Goal: Task Accomplishment & Management: Manage account settings

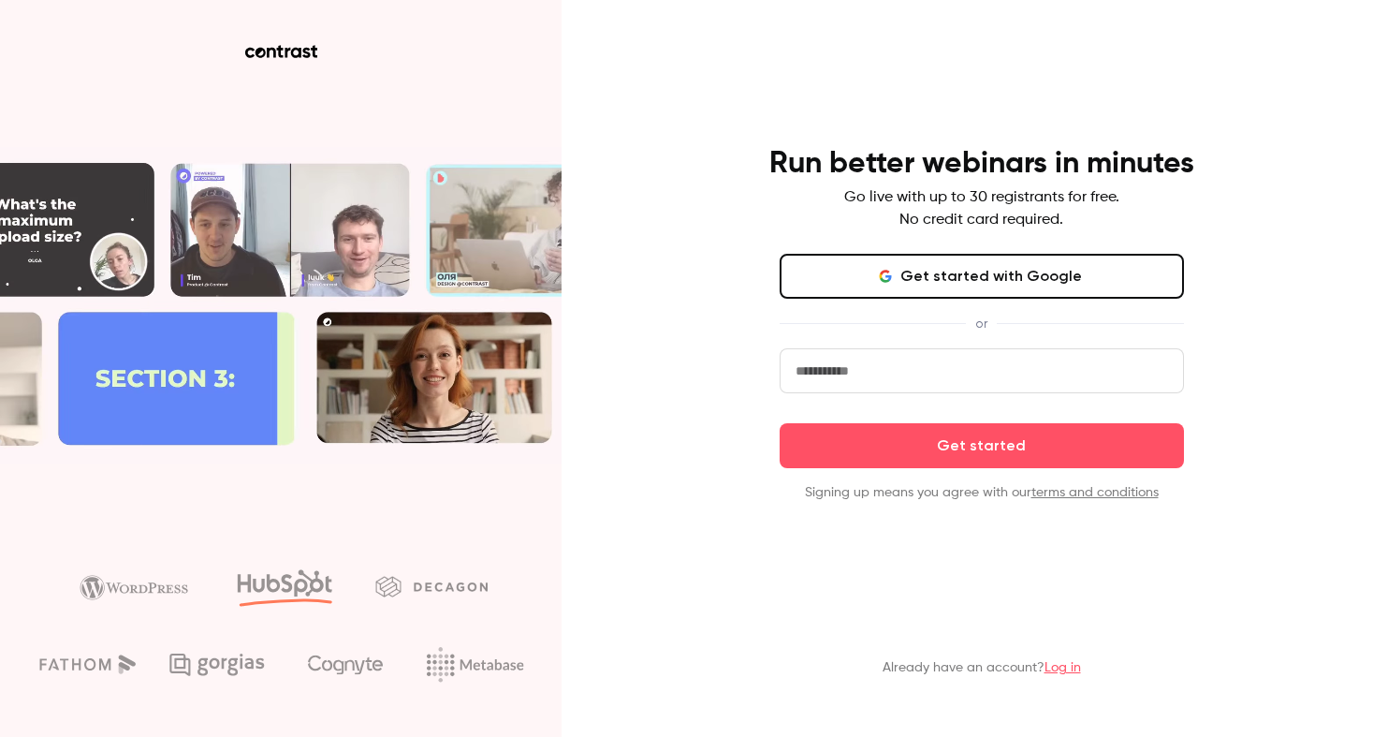
click at [880, 376] on input "email" at bounding box center [982, 370] width 404 height 45
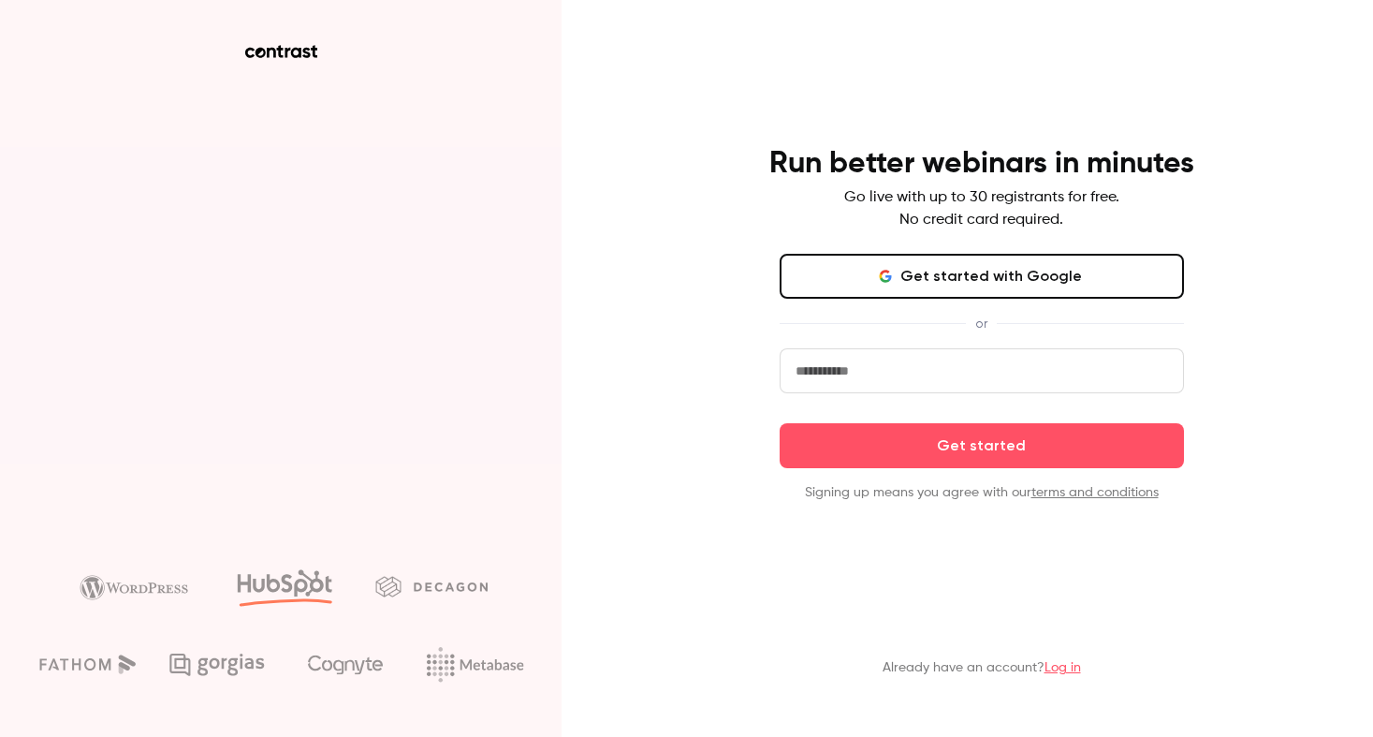
type input "**********"
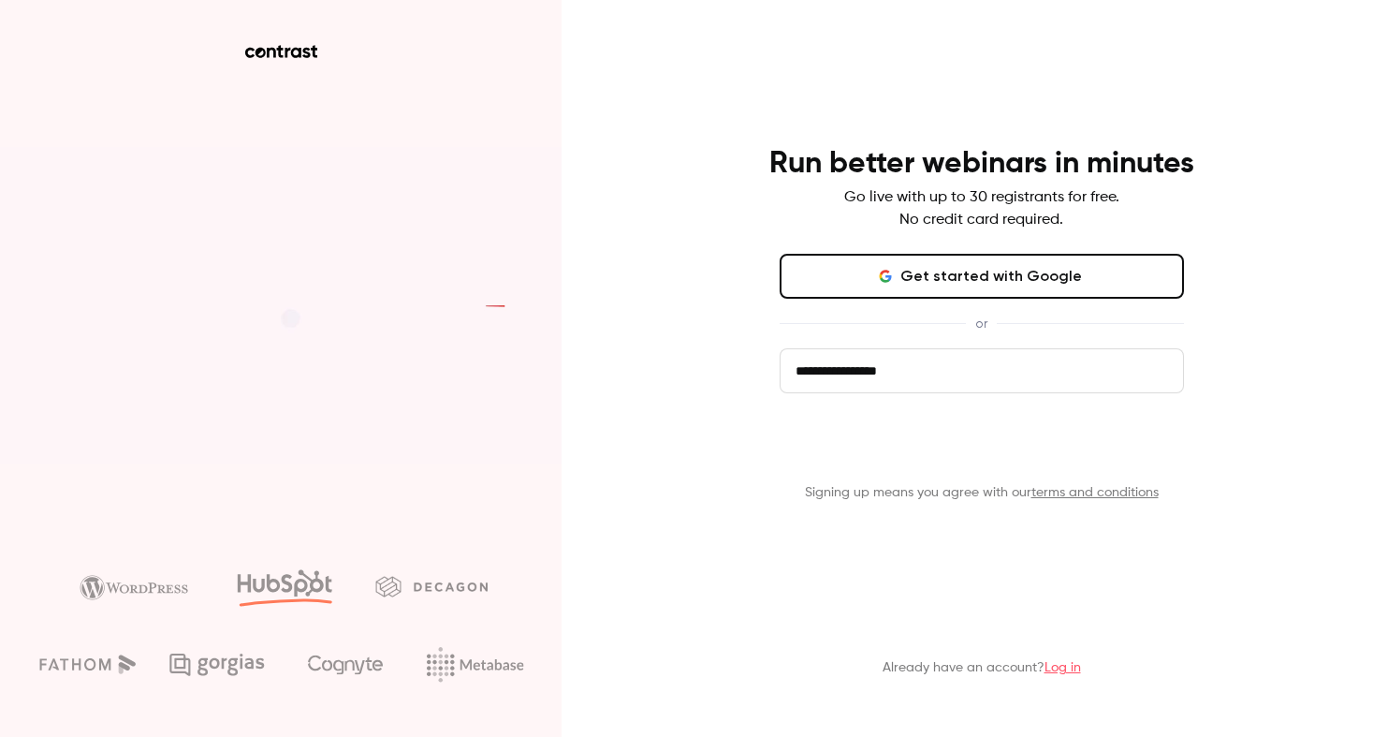
click at [949, 447] on button "Get started" at bounding box center [982, 445] width 404 height 45
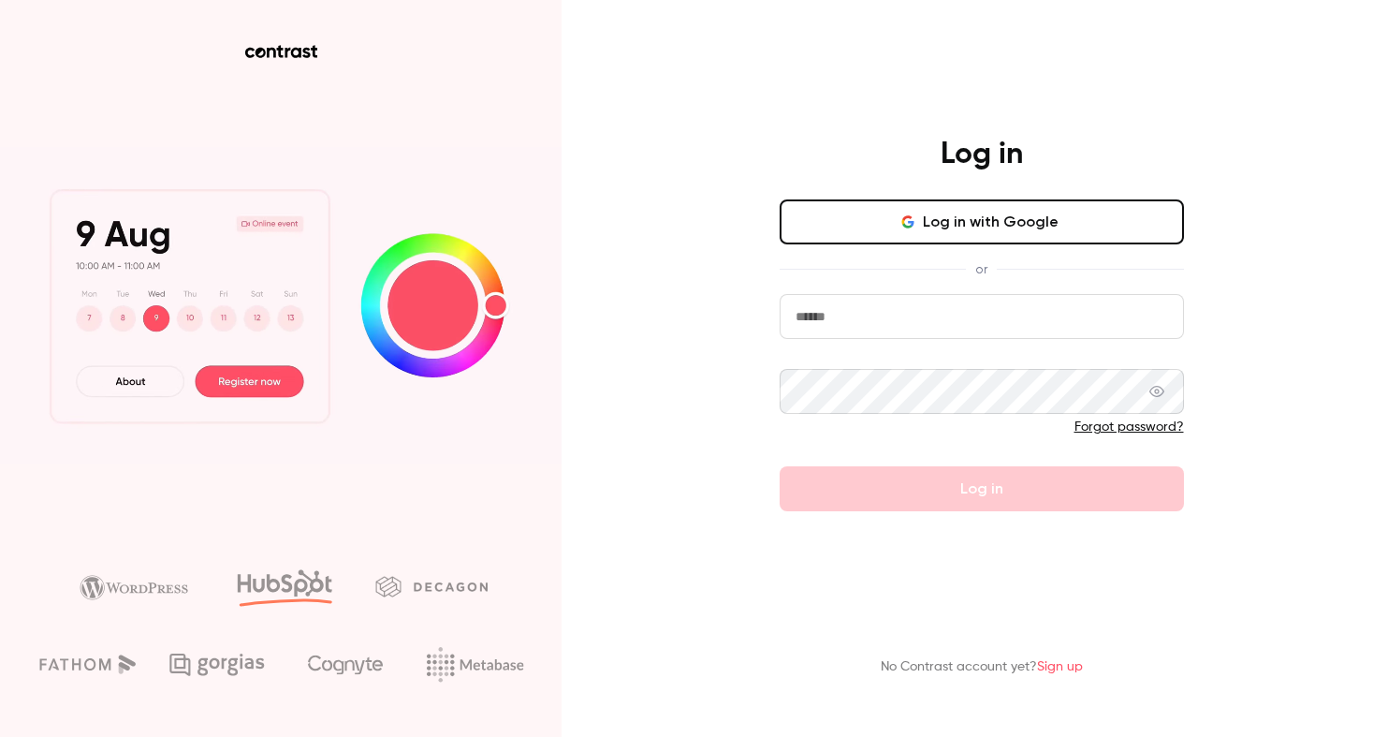
click at [969, 329] on input "email" at bounding box center [982, 316] width 404 height 45
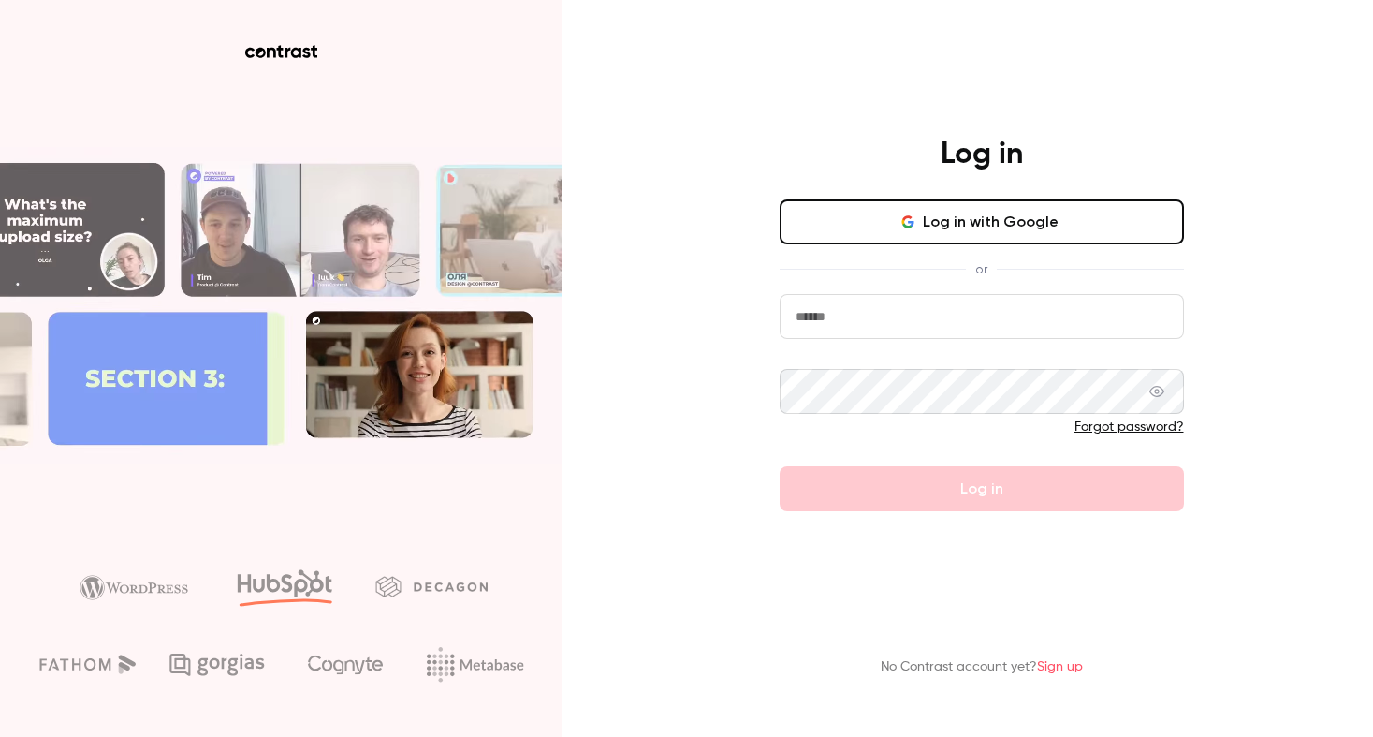
type input "**********"
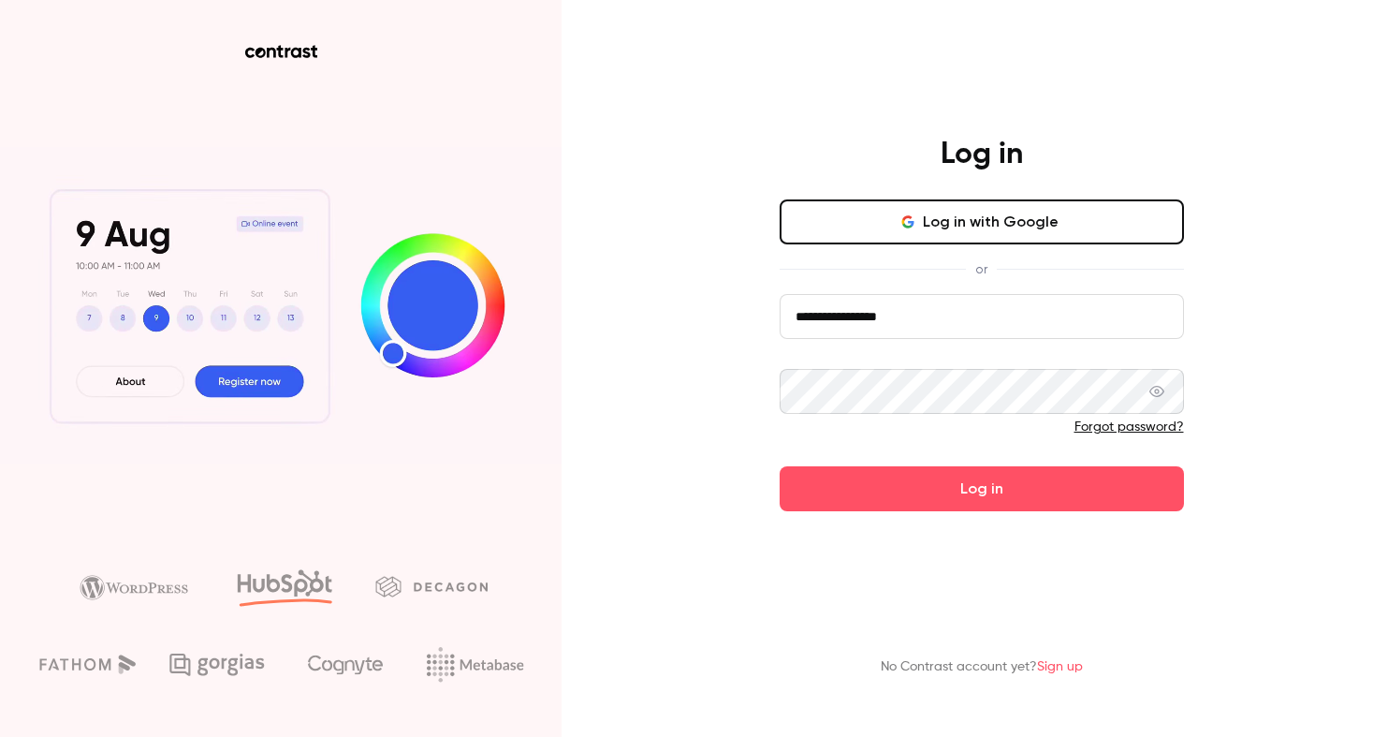
click at [1157, 396] on icon at bounding box center [1156, 391] width 15 height 11
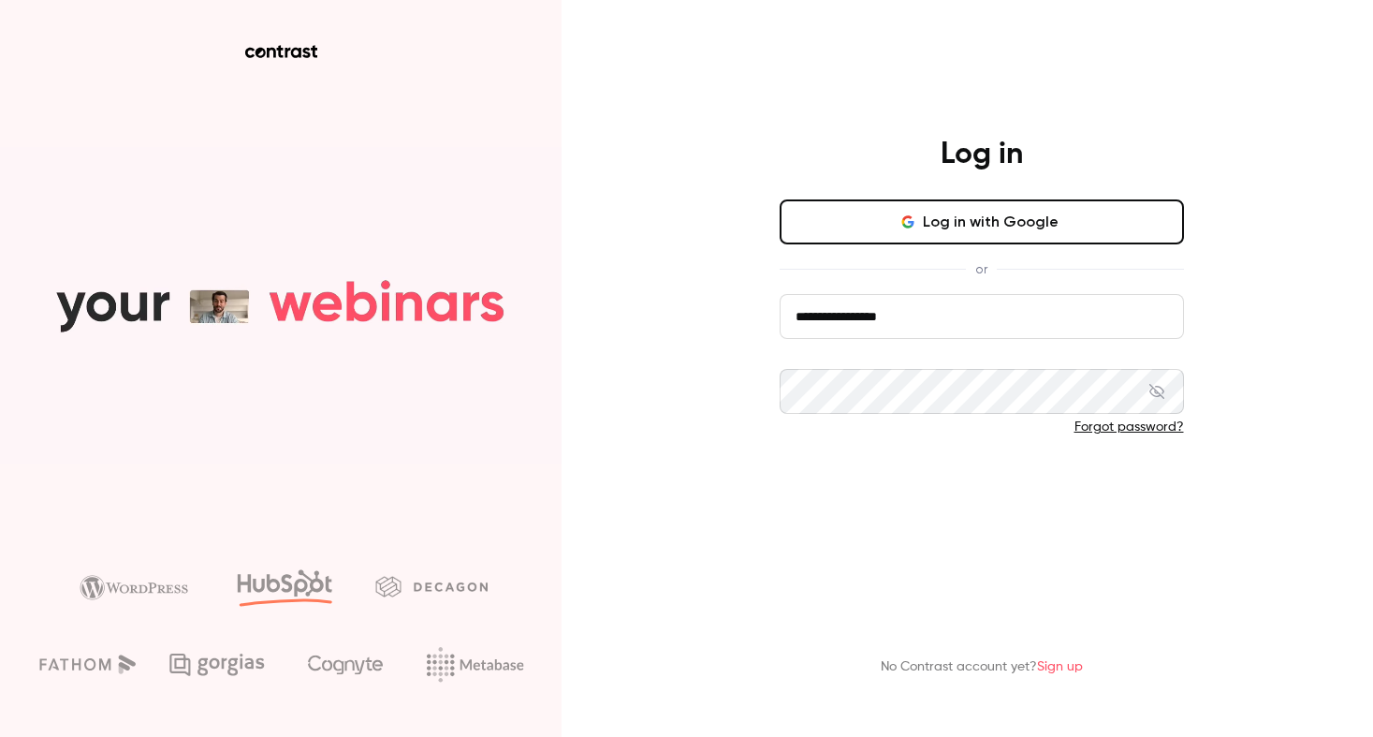
click at [1011, 490] on button "Log in" at bounding box center [982, 488] width 404 height 45
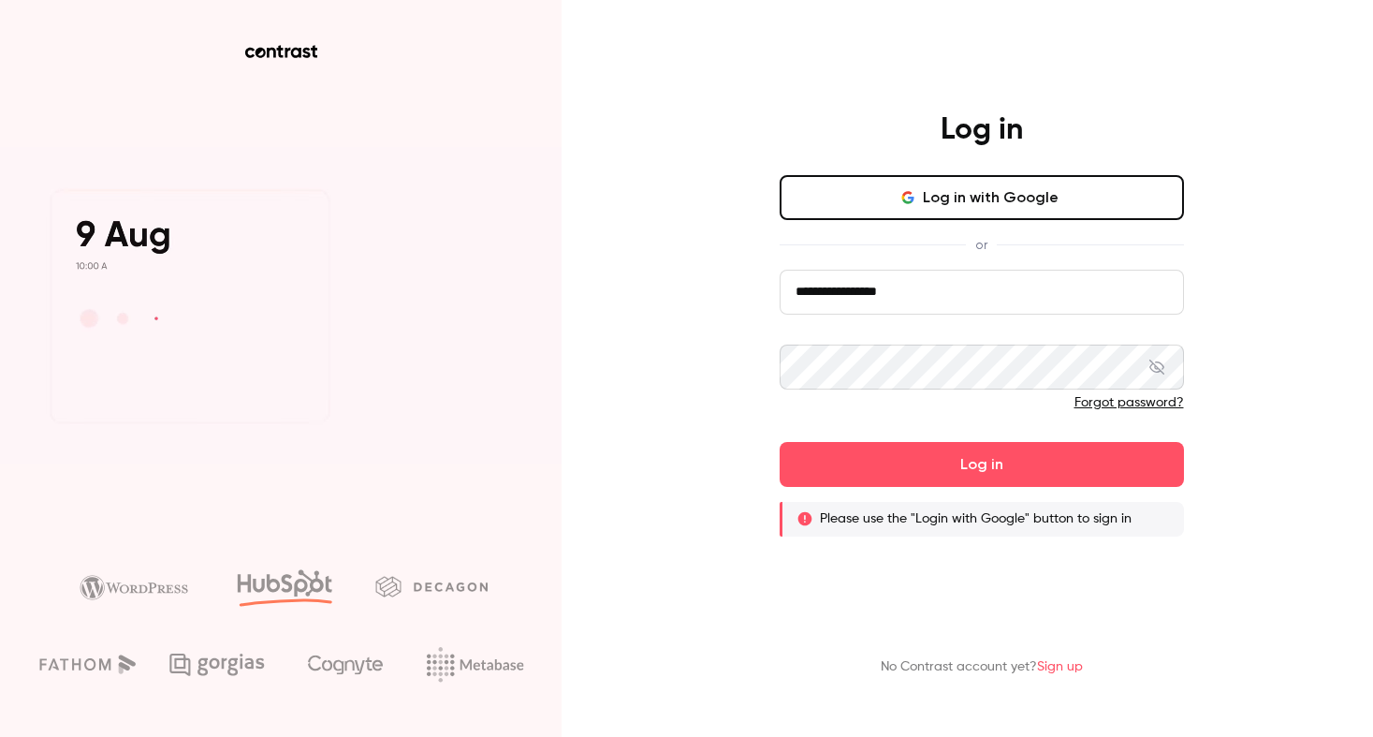
click at [1005, 213] on button "Log in with Google" at bounding box center [982, 197] width 404 height 45
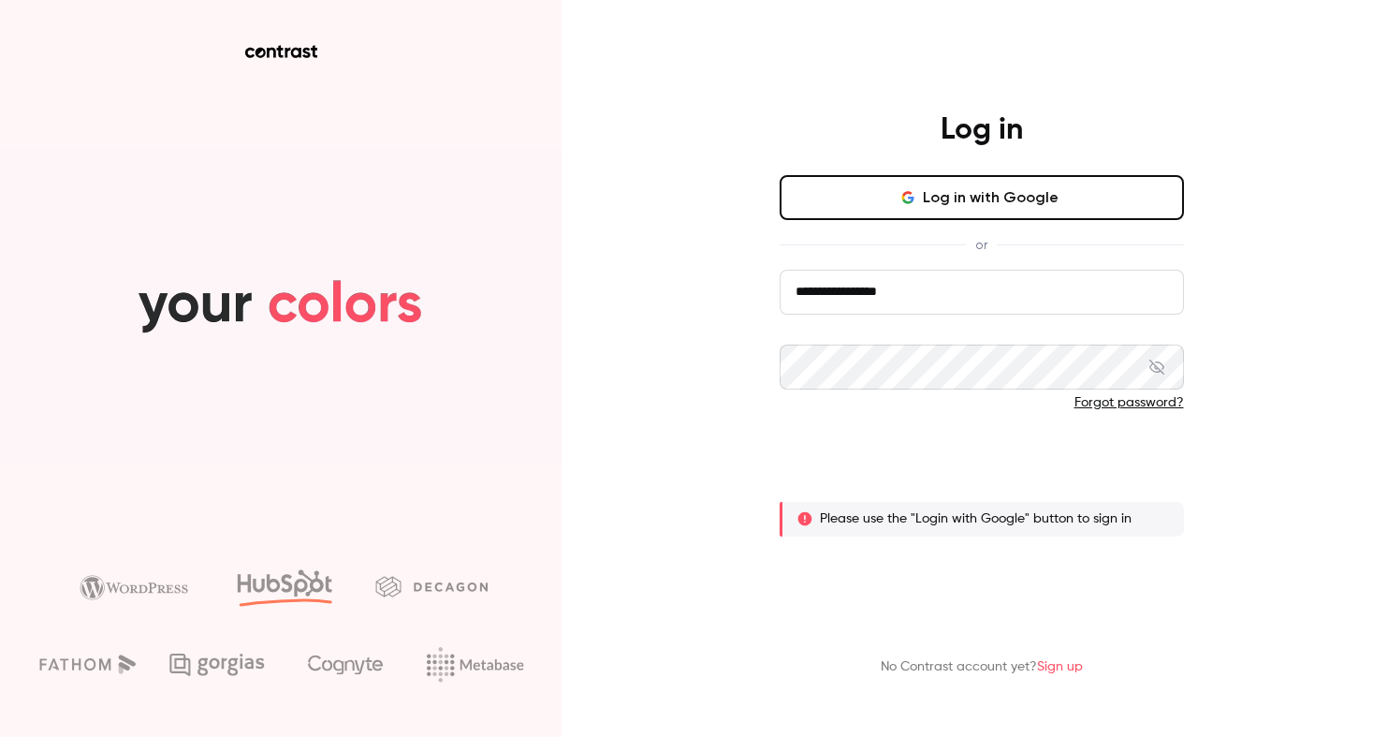
click at [979, 465] on button "Log in" at bounding box center [982, 464] width 404 height 45
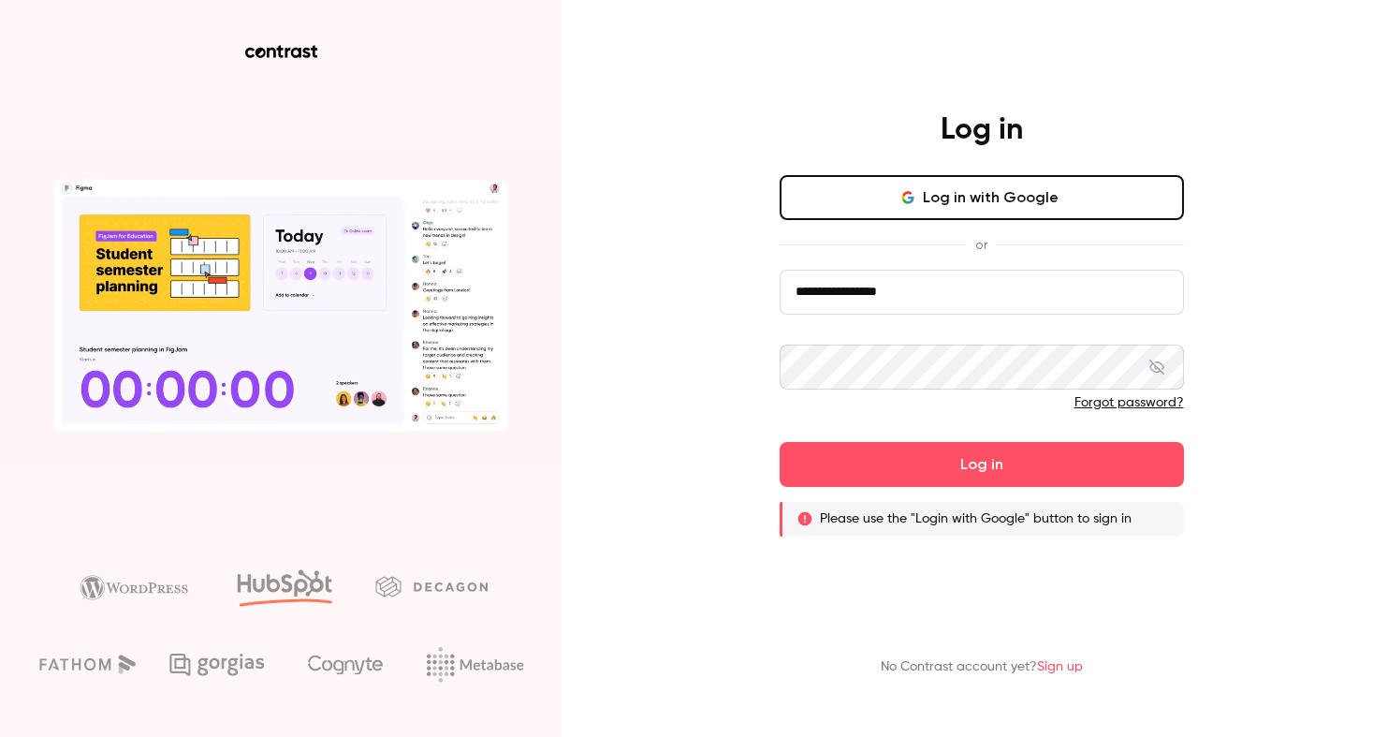
click at [1142, 403] on link "Forgot password?" at bounding box center [1130, 402] width 110 height 13
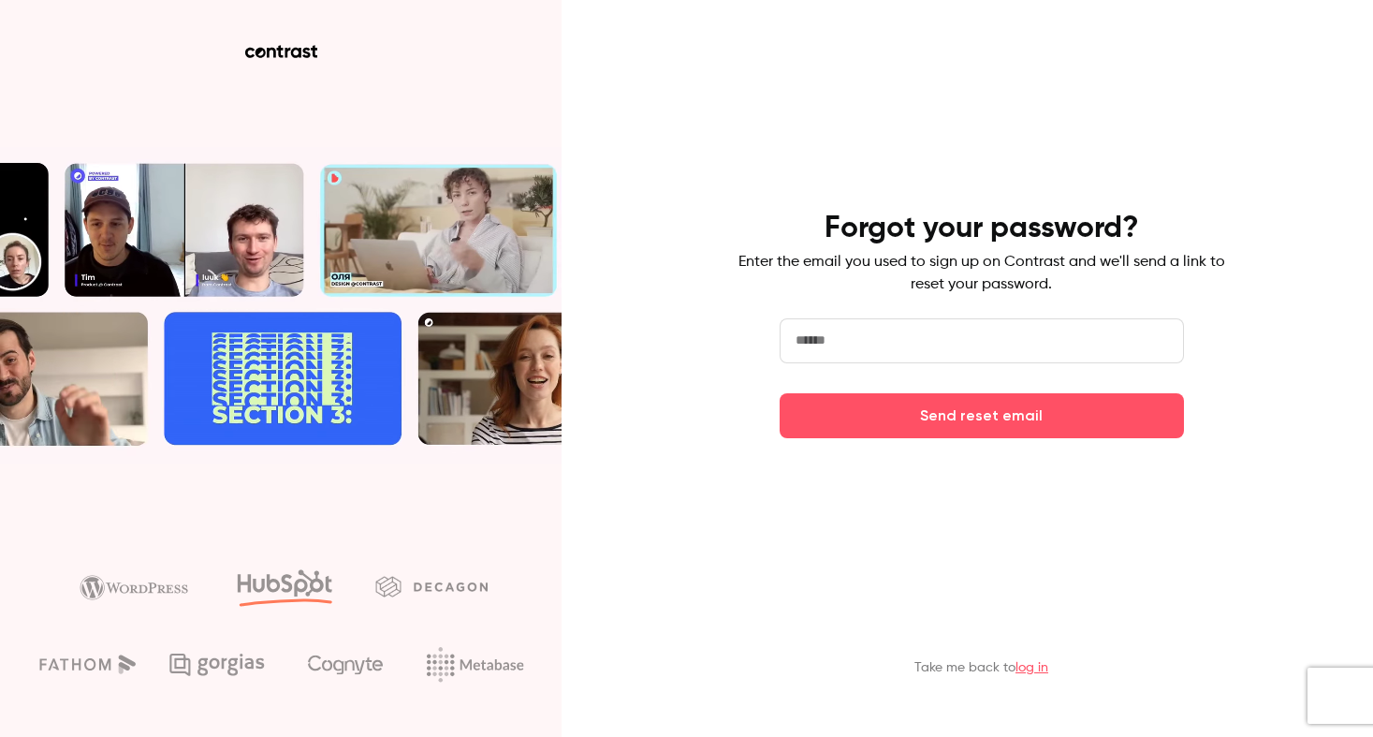
click at [897, 346] on input "email" at bounding box center [982, 340] width 404 height 45
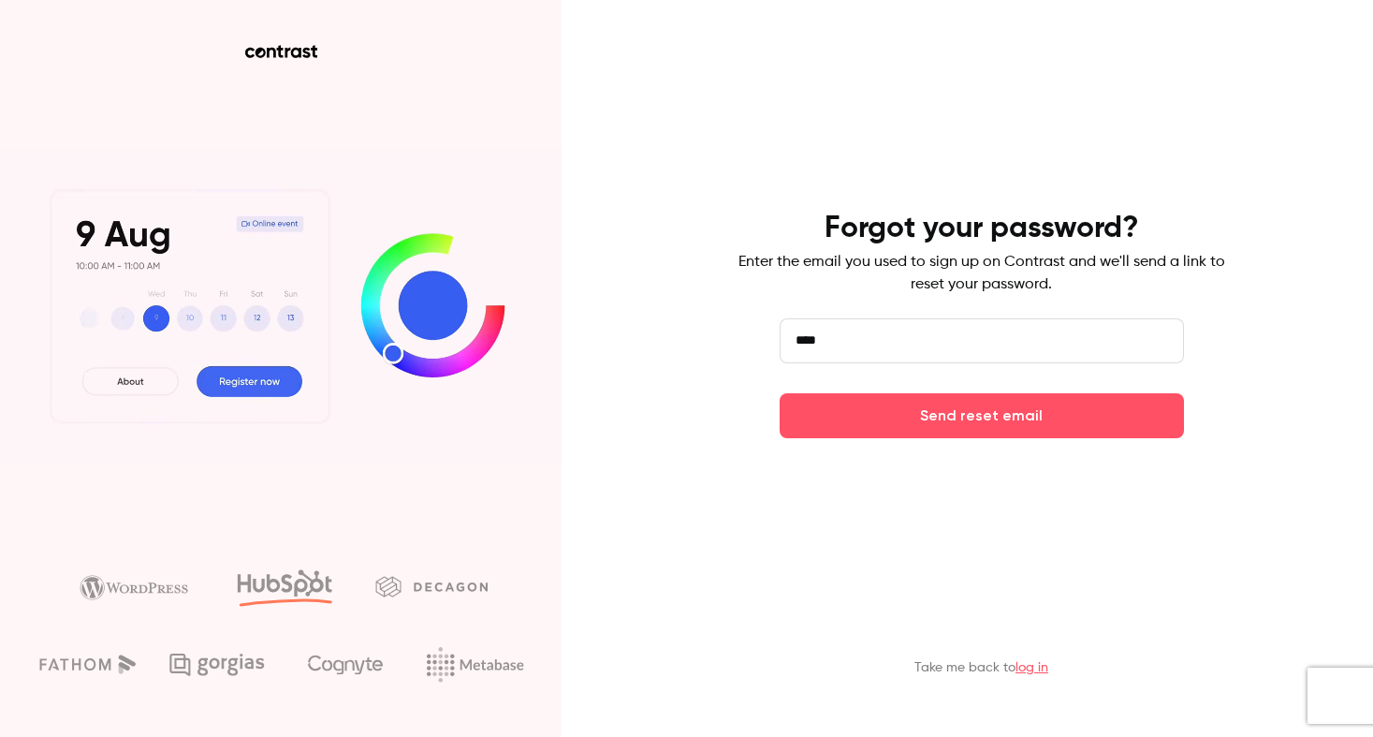
type input "**********"
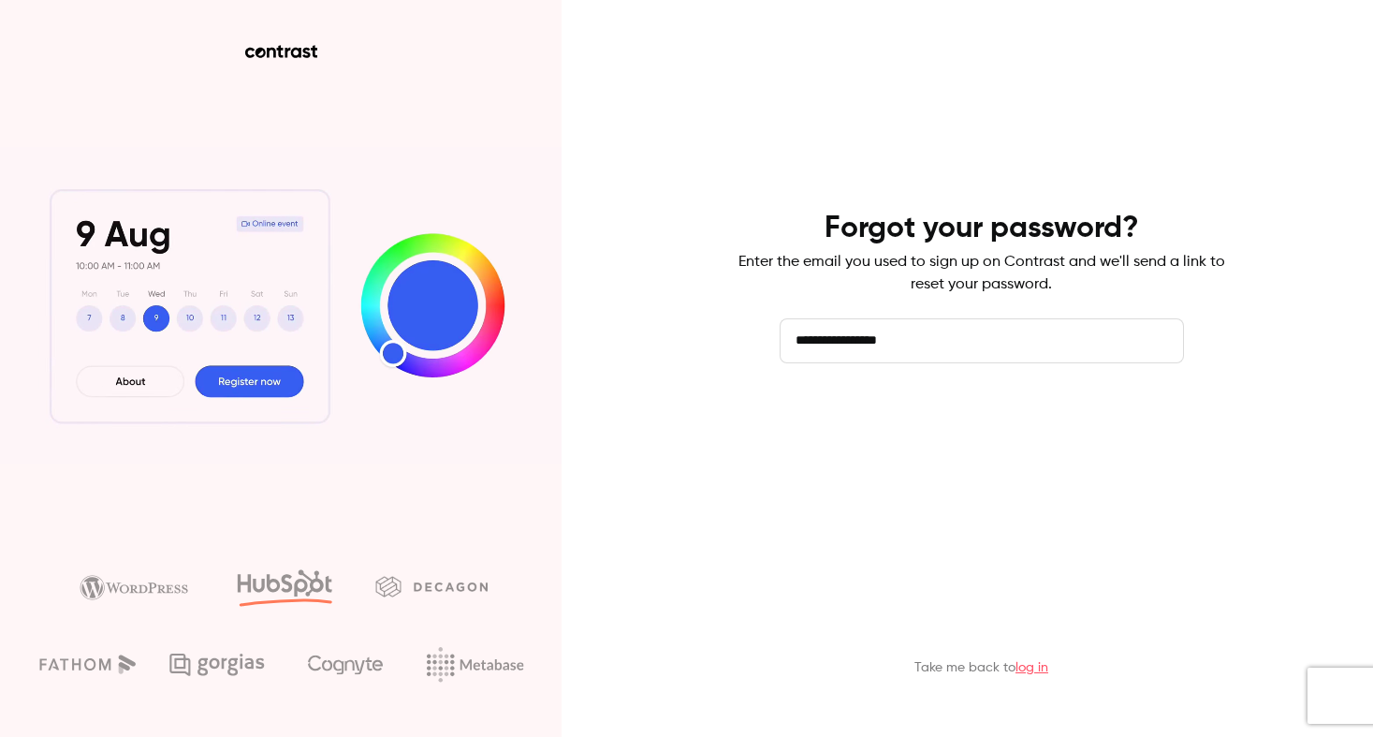
click at [948, 428] on button "Send reset email" at bounding box center [982, 415] width 404 height 45
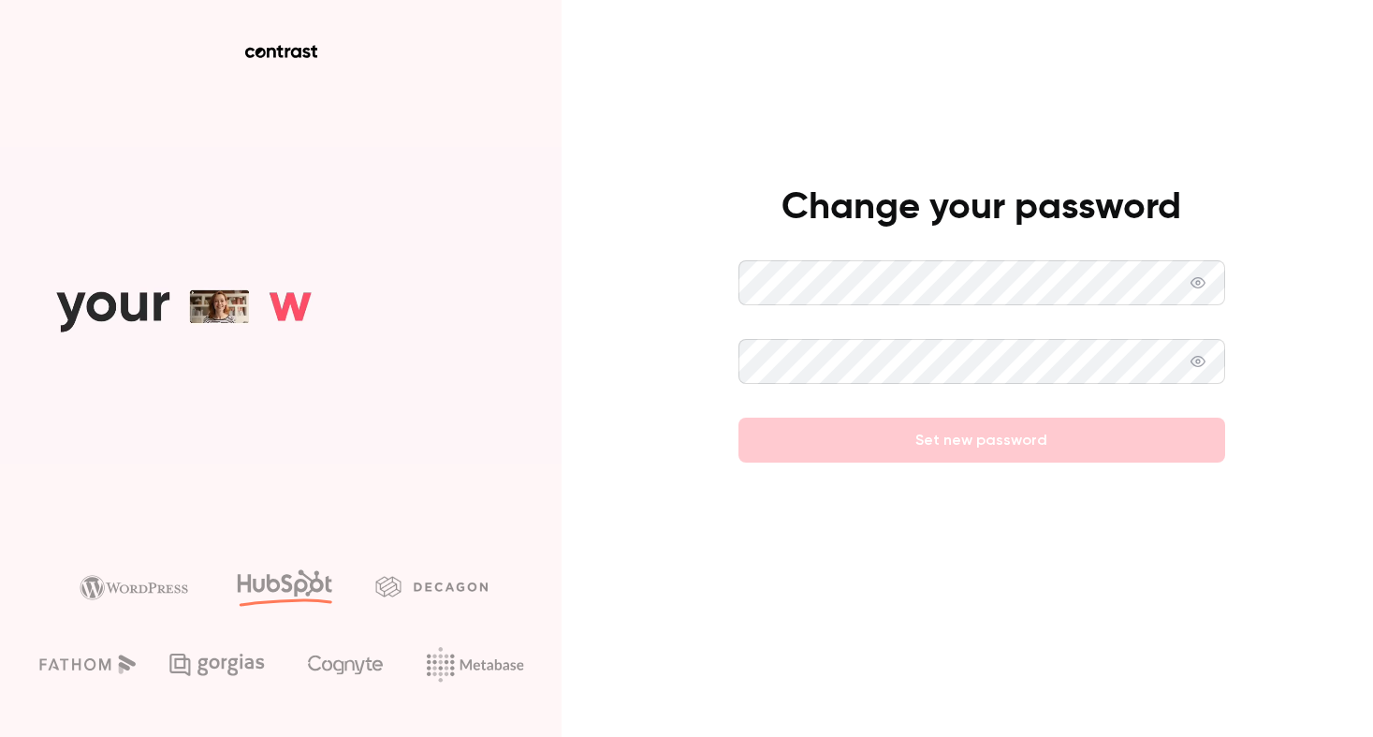
click at [1197, 284] on icon at bounding box center [1198, 282] width 15 height 11
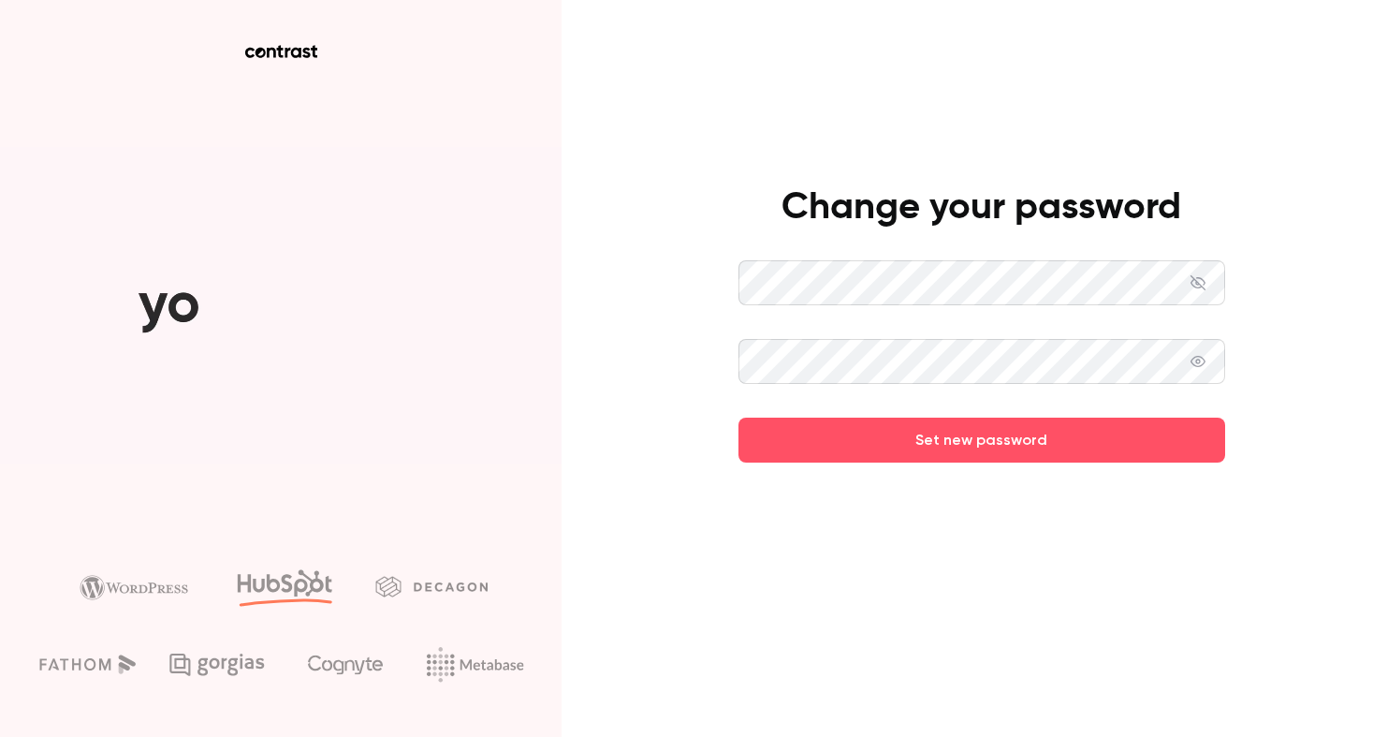
click at [1197, 369] on span at bounding box center [1198, 361] width 15 height 45
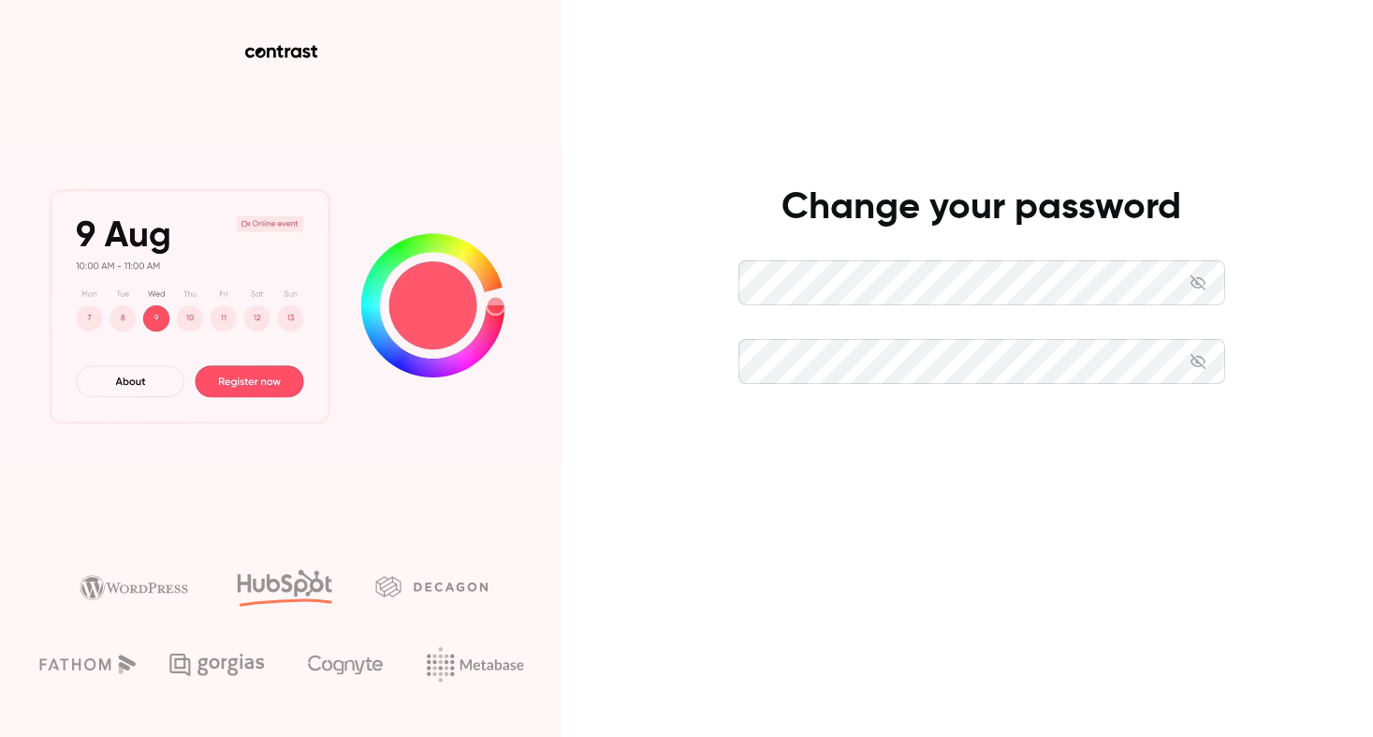
click at [1100, 446] on button "Set new password" at bounding box center [981, 439] width 487 height 45
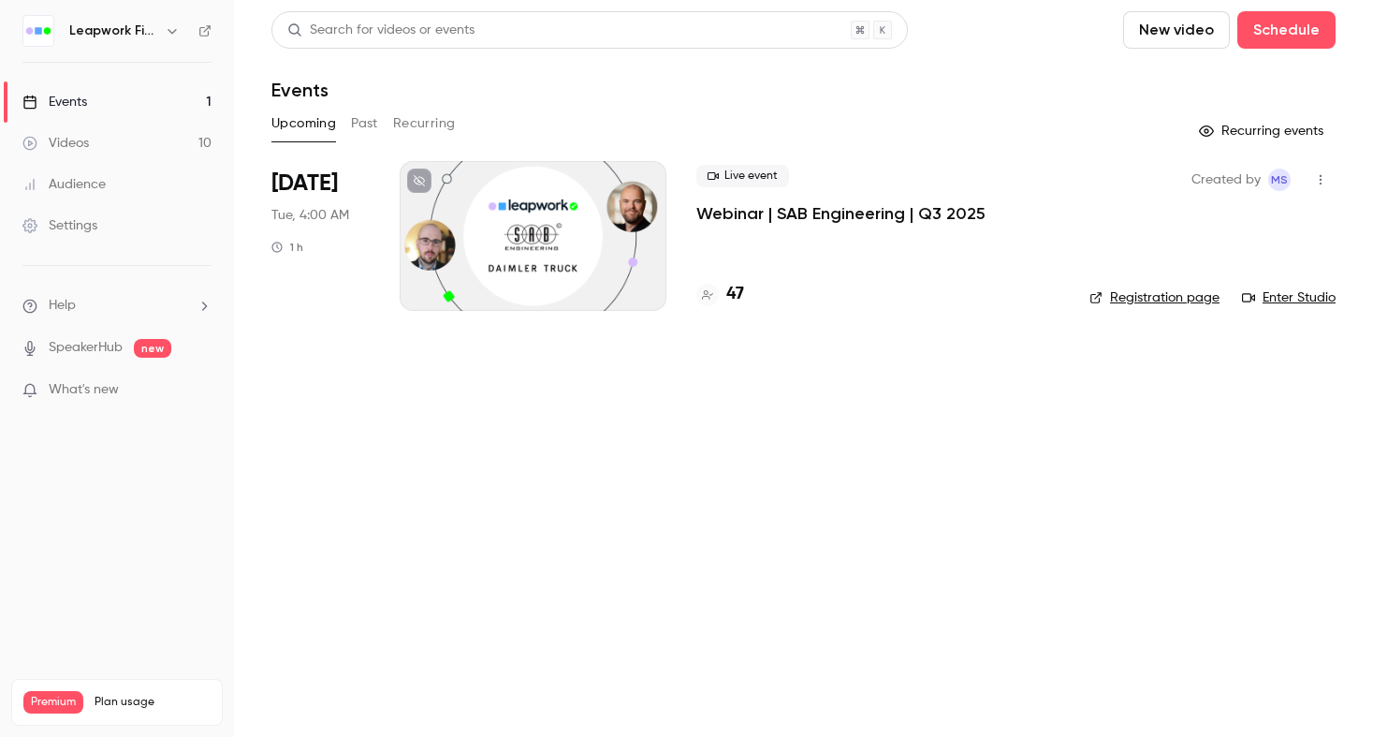
click at [140, 97] on link "Events 1" at bounding box center [117, 101] width 234 height 41
click at [164, 33] on button "button" at bounding box center [172, 31] width 22 height 22
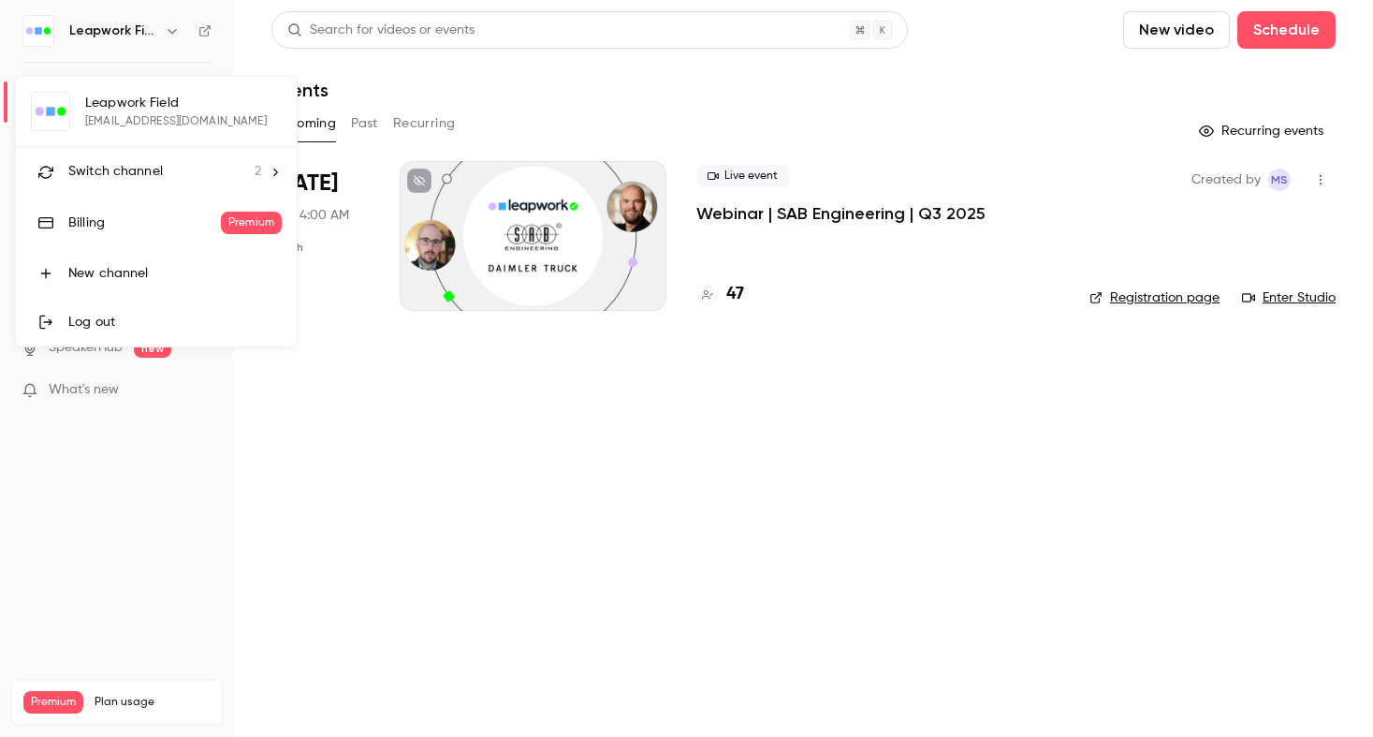
click at [189, 172] on div "Switch channel 2" at bounding box center [164, 172] width 193 height 20
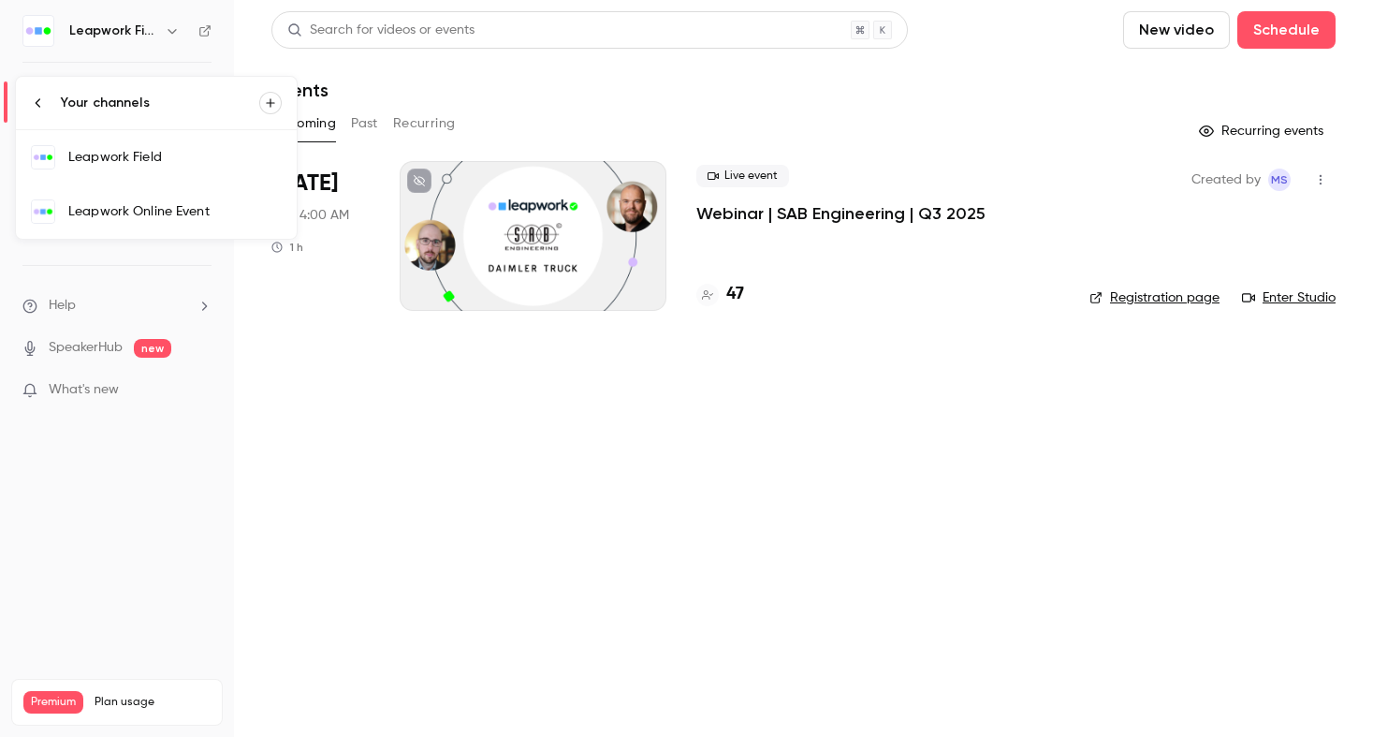
click at [171, 211] on div "Leapwork Online Event" at bounding box center [174, 211] width 213 height 19
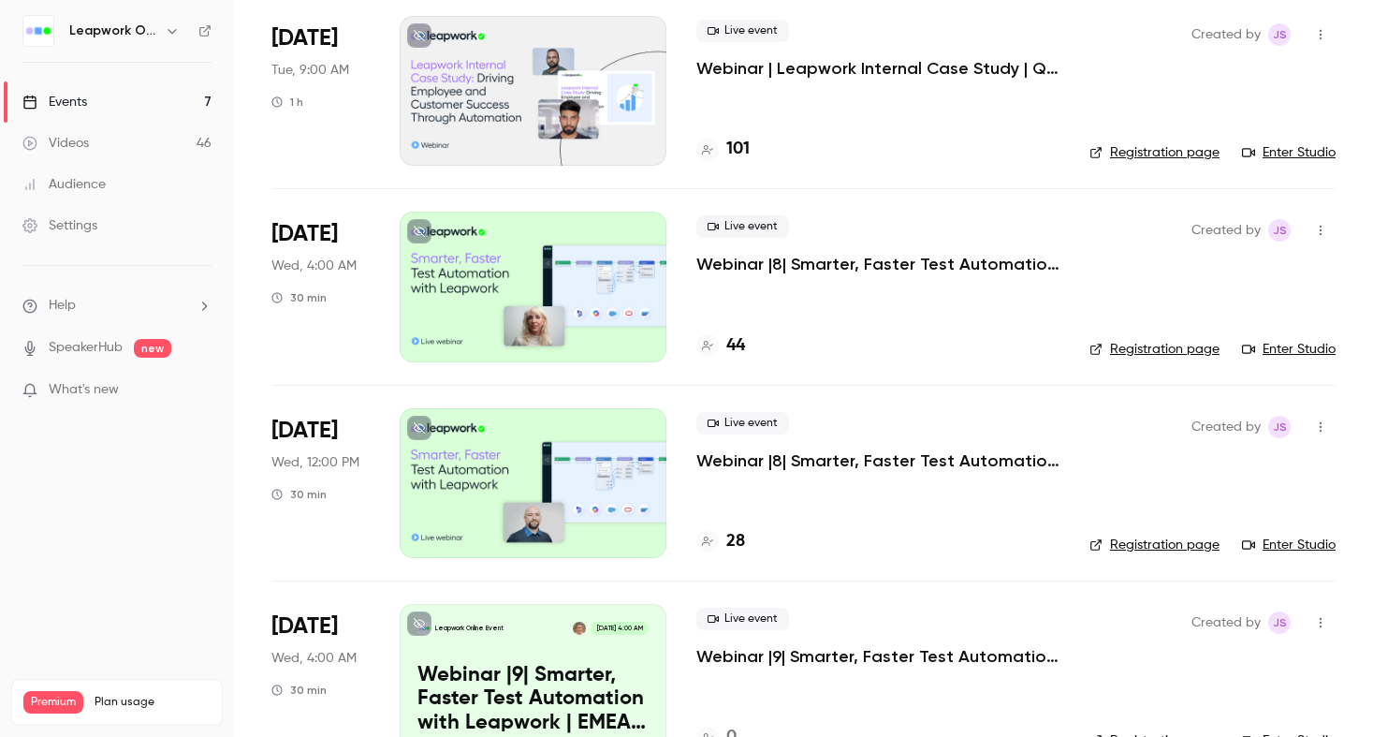
scroll to position [146, 0]
